Goal: Book appointment/travel/reservation

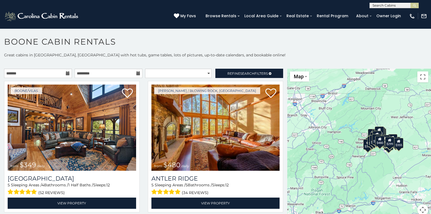
scroll to position [134, 0]
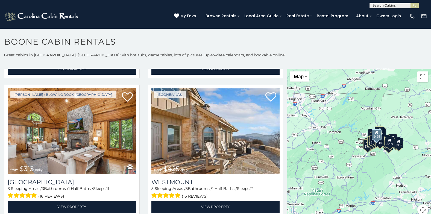
click at [282, 155] on div "[PERSON_NAME]/Vilas from $425 daily [GEOGRAPHIC_DATA] 5 Sleeping Areas / 5 Bath…" at bounding box center [216, 152] width 144 height 135
click at [280, 155] on div "[PERSON_NAME]/Vilas from $425 daily [GEOGRAPHIC_DATA] 5 Sleeping Areas / 5 Bath…" at bounding box center [216, 152] width 144 height 135
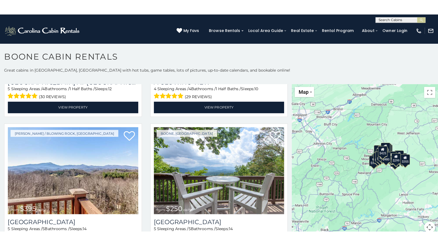
scroll to position [1072, 0]
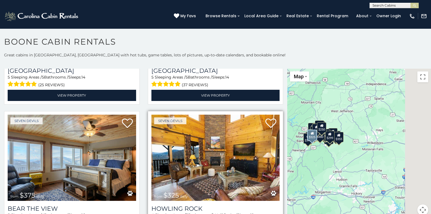
drag, startPoint x: 333, startPoint y: 145, endPoint x: 272, endPoint y: 139, distance: 61.3
click at [272, 69] on main "**********" at bounding box center [215, 69] width 431 height 0
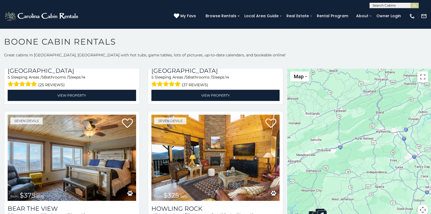
drag, startPoint x: 339, startPoint y: 101, endPoint x: 340, endPoint y: 189, distance: 88.6
click at [340, 189] on div "$349 $480 $315 $425 $355 $635 $930 $675 $400 $451 $330 $400 $485 $460 $395 $250…" at bounding box center [359, 145] width 144 height 153
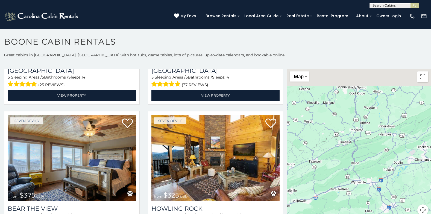
drag, startPoint x: 334, startPoint y: 131, endPoint x: 306, endPoint y: 190, distance: 65.7
click at [306, 190] on div "$349 $480 $315 $425 $355 $635 $930 $675 $400 $451 $330 $400 $485 $460 $395 $250…" at bounding box center [359, 145] width 144 height 153
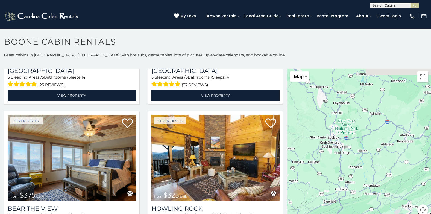
drag, startPoint x: 317, startPoint y: 116, endPoint x: 302, endPoint y: 172, distance: 58.1
click at [302, 172] on div "$349 $480 $315 $425 $355 $635 $930 $675 $400 $451 $330 $400 $485 $460 $395 $250…" at bounding box center [359, 145] width 144 height 153
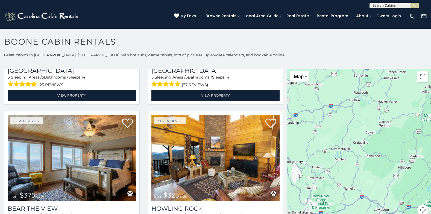
drag, startPoint x: 324, startPoint y: 114, endPoint x: 301, endPoint y: 182, distance: 72.1
click at [301, 182] on div "$349 $480 $315 $425 $355 $635 $930 $675 $400 $451 $330 $400 $485 $460 $395 $250…" at bounding box center [359, 145] width 144 height 153
click at [420, 77] on button "Toggle fullscreen view" at bounding box center [423, 76] width 11 height 11
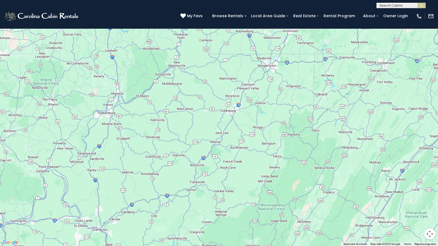
drag, startPoint x: 195, startPoint y: 98, endPoint x: 170, endPoint y: 215, distance: 118.9
click at [170, 214] on div "$349 $480 $315 $425 $355 $635 $930 $675 $400 $451 $330 $400 $485 $460 $395 $250…" at bounding box center [219, 123] width 438 height 246
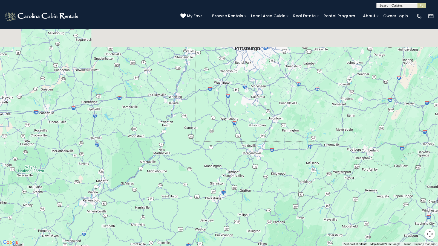
drag, startPoint x: 194, startPoint y: 130, endPoint x: 180, endPoint y: 210, distance: 81.8
click at [180, 210] on div "$349 $480 $315 $425 $355 $635 $930 $675 $400 $451 $330 $400 $485 $460 $395 $250…" at bounding box center [219, 123] width 438 height 246
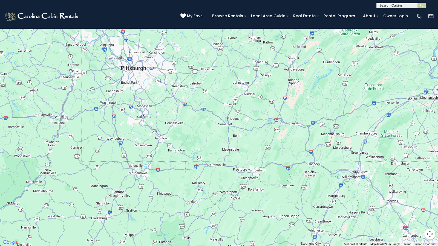
drag, startPoint x: 212, startPoint y: 102, endPoint x: 96, endPoint y: 121, distance: 117.5
click at [96, 121] on div "$349 $480 $315 $425 $355 $635 $930 $675 $400 $451 $330 $400 $485 $460 $395 $250…" at bounding box center [219, 123] width 438 height 246
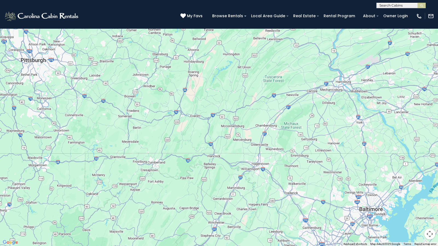
drag, startPoint x: 248, startPoint y: 130, endPoint x: 152, endPoint y: 122, distance: 95.5
click at [152, 122] on div "$349 $480 $315 $425 $355 $635 $930 $675 $400 $451 $330 $400 $485 $460 $395 $250…" at bounding box center [219, 123] width 438 height 246
click at [334, 138] on div "$349 $480 $315 $425 $355 $635 $930 $675 $400 $451 $330 $400 $485 $460 $395 $250…" at bounding box center [219, 123] width 438 height 246
click at [333, 147] on div "$349 $480 $315 $425 $355 $635 $930 $675 $400 $451 $330 $400 $485 $460 $395 $250…" at bounding box center [219, 123] width 438 height 246
click at [329, 144] on div "$349 $480 $315 $425 $355 $635 $930 $675 $400 $451 $330 $400 $485 $460 $395 $250…" at bounding box center [219, 123] width 438 height 246
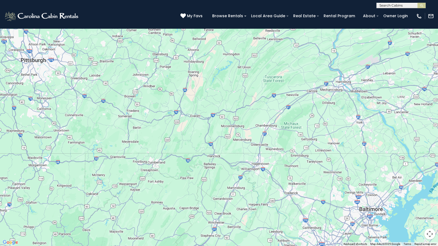
click at [329, 144] on div "$349 $480 $315 $425 $355 $635 $930 $675 $400 $451 $330 $400 $485 $460 $395 $250…" at bounding box center [219, 123] width 438 height 246
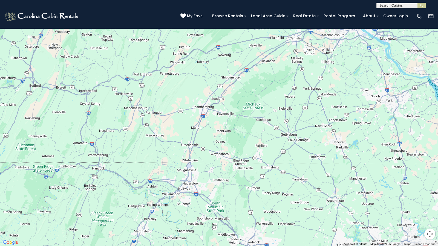
click at [347, 146] on div "$349 $480 $315 $425 $355 $635 $930 $675 $400 $451 $330 $400 $485 $460 $395 $250…" at bounding box center [219, 123] width 438 height 246
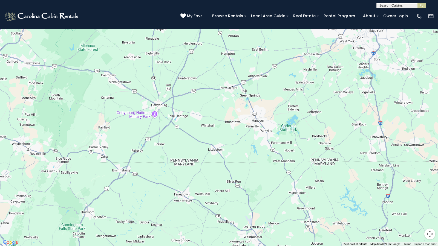
drag, startPoint x: 331, startPoint y: 141, endPoint x: 259, endPoint y: 123, distance: 74.6
click at [259, 123] on div "$349 $480 $315 $425 $355 $635 $930 $675 $400 $451 $330 $400 $485 $460 $395 $250…" at bounding box center [219, 123] width 438 height 246
click at [256, 123] on div "$349 $480 $315 $425 $355 $635 $930 $675 $400 $451 $330 $400 $485 $460 $395 $250…" at bounding box center [219, 123] width 438 height 246
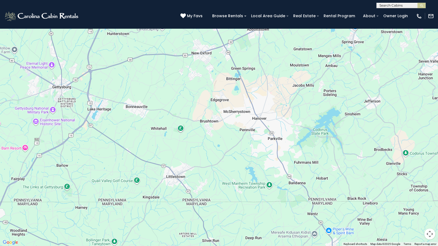
click at [429, 10] on button "Toggle fullscreen view" at bounding box center [429, 8] width 11 height 11
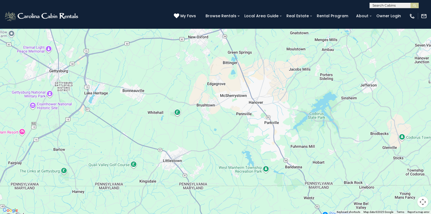
scroll to position [1072, 0]
